Goal: Information Seeking & Learning: Learn about a topic

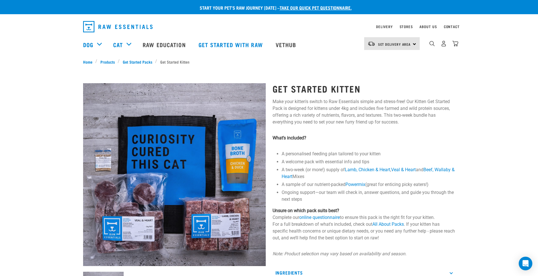
scroll to position [28, 0]
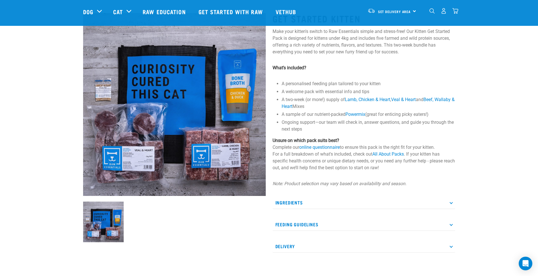
click at [452, 204] on p "Ingredients" at bounding box center [364, 202] width 183 height 13
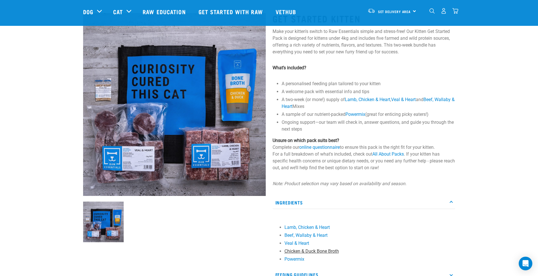
click at [324, 250] on link "Chicken & Duck Bone Broth" at bounding box center [312, 250] width 54 height 5
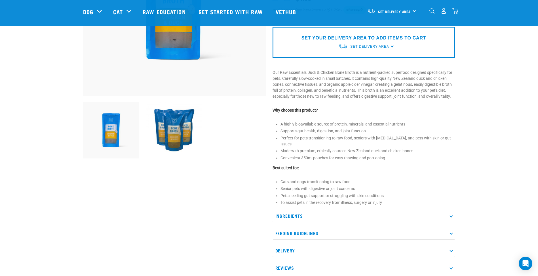
scroll to position [142, 0]
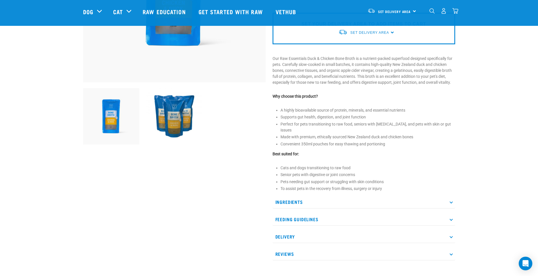
click at [298, 213] on p "Feeding Guidelines" at bounding box center [364, 219] width 183 height 13
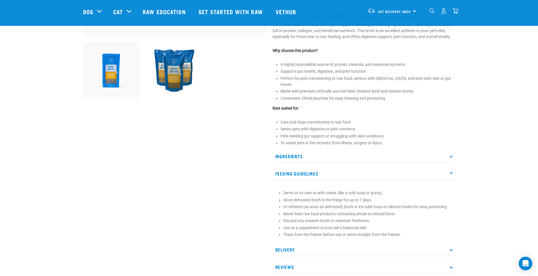
scroll to position [199, 0]
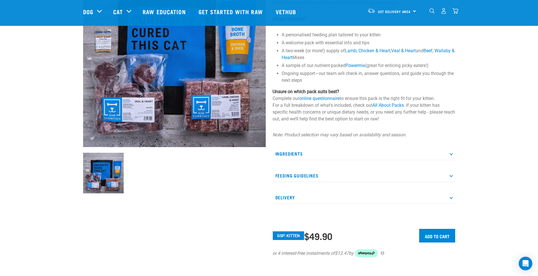
scroll to position [42, 0]
